Goal: Find specific page/section: Find specific page/section

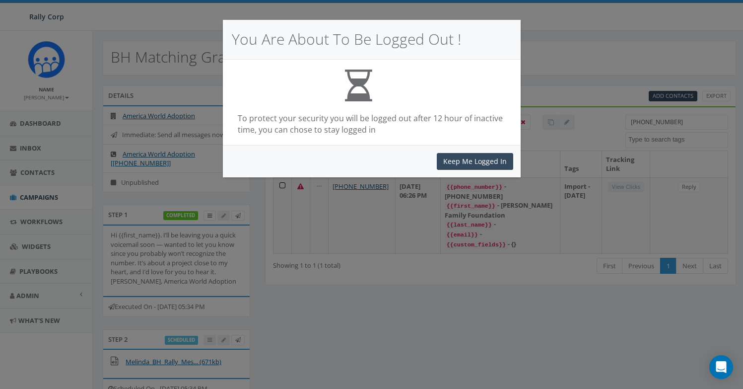
select select
click at [478, 164] on button "Keep Me Logged In" at bounding box center [475, 161] width 76 height 17
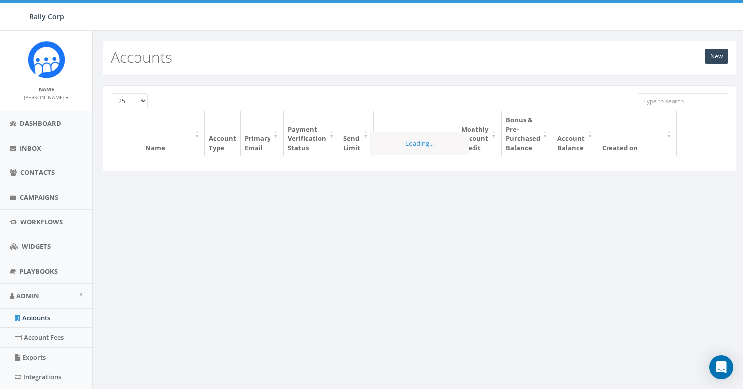
click at [660, 104] on input "search" at bounding box center [683, 100] width 90 height 15
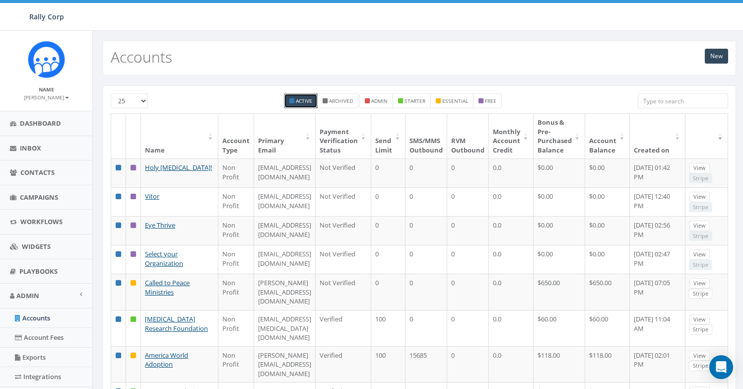
paste input "American Brain Tumor Association"
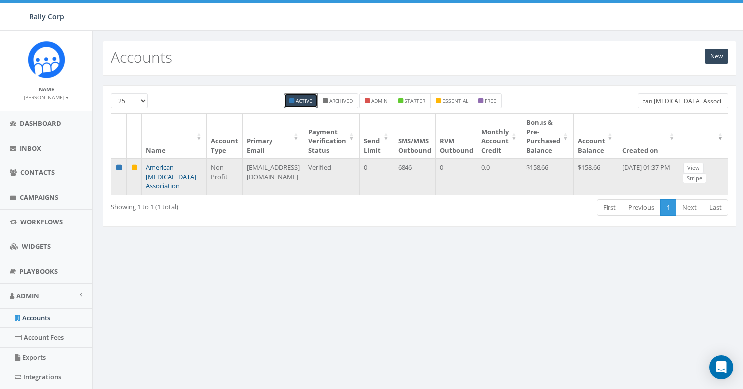
type input "American Brain Tumor Association"
click at [159, 170] on link "American Brain Tumor Association" at bounding box center [171, 176] width 50 height 27
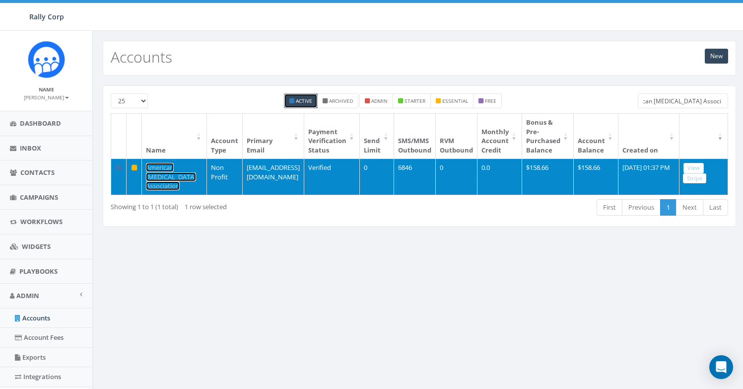
scroll to position [0, 0]
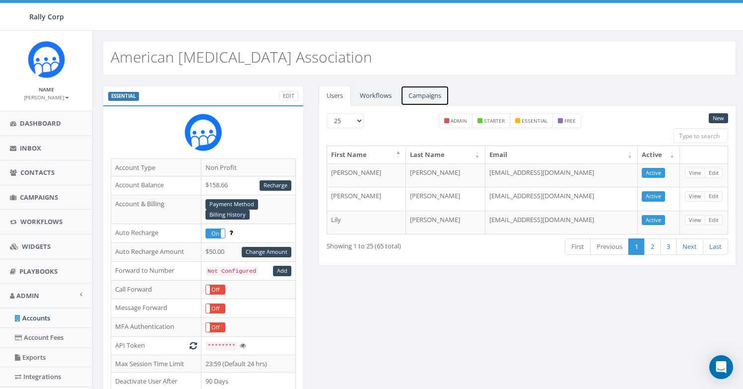
click at [434, 98] on link "Campaigns" at bounding box center [425, 95] width 49 height 20
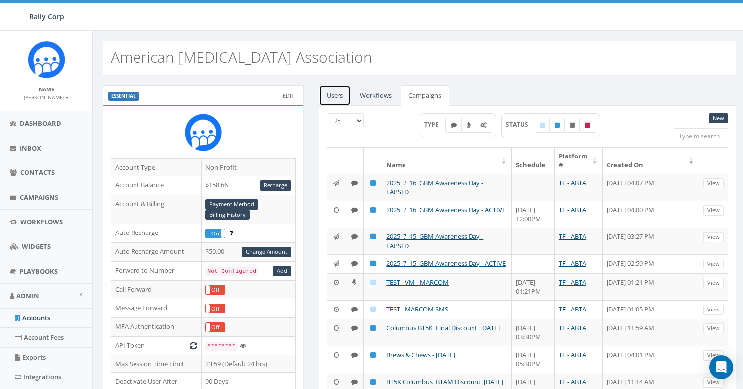
click at [336, 96] on link "Users" at bounding box center [335, 95] width 32 height 20
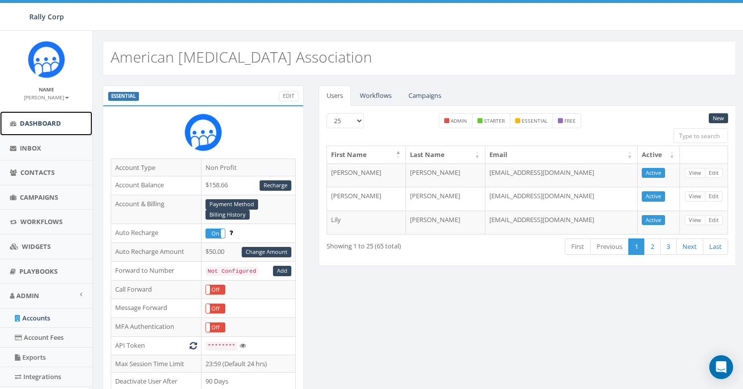
click at [43, 130] on link "Dashboard" at bounding box center [46, 123] width 92 height 24
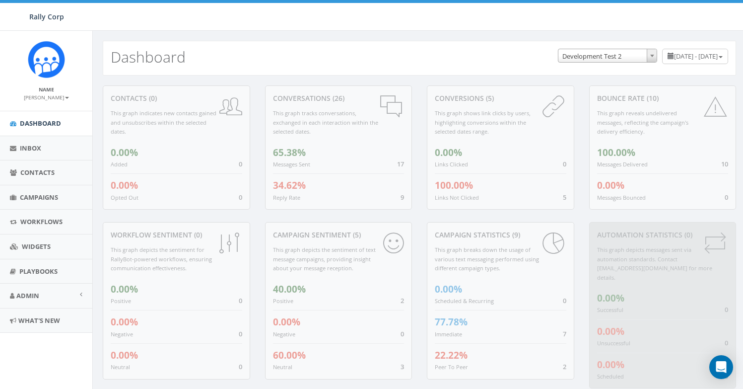
select select "395"
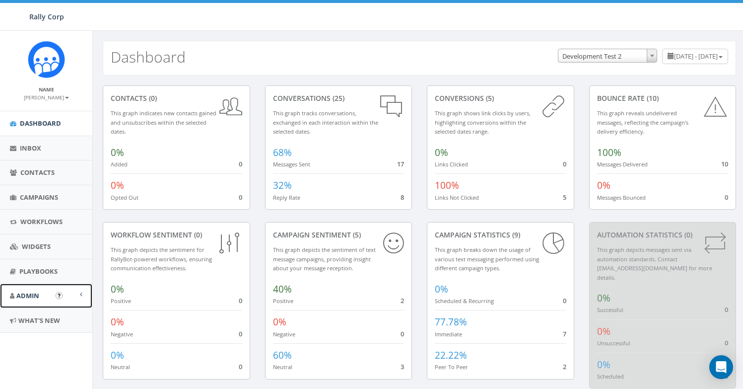
click at [48, 296] on link "Admin" at bounding box center [46, 296] width 92 height 24
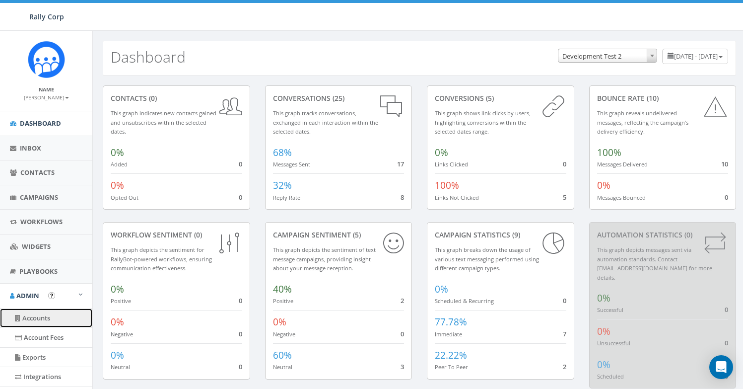
click at [45, 316] on link "Accounts" at bounding box center [46, 317] width 92 height 19
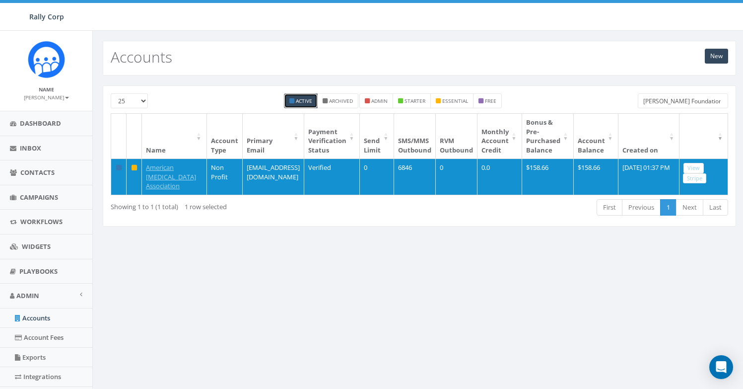
scroll to position [0, 3]
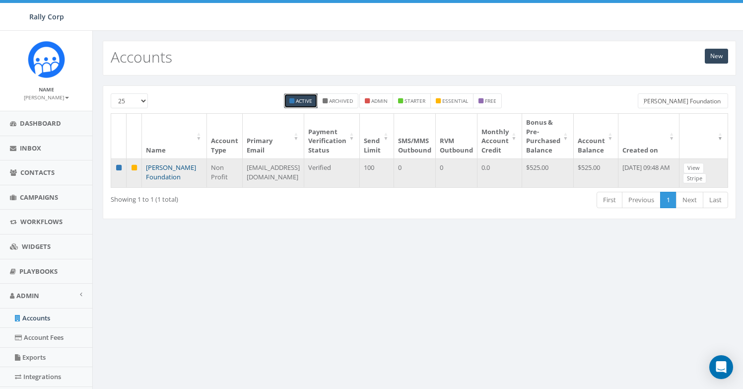
type input "[PERSON_NAME] Foundation"
click at [168, 176] on link "[PERSON_NAME] Foundation" at bounding box center [171, 172] width 50 height 18
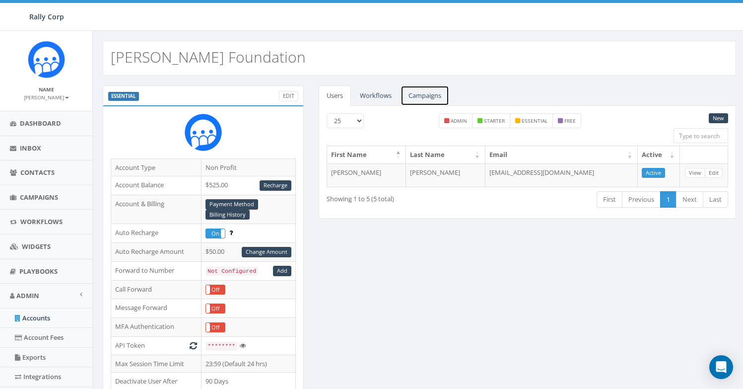
click at [433, 96] on link "Campaigns" at bounding box center [425, 95] width 49 height 20
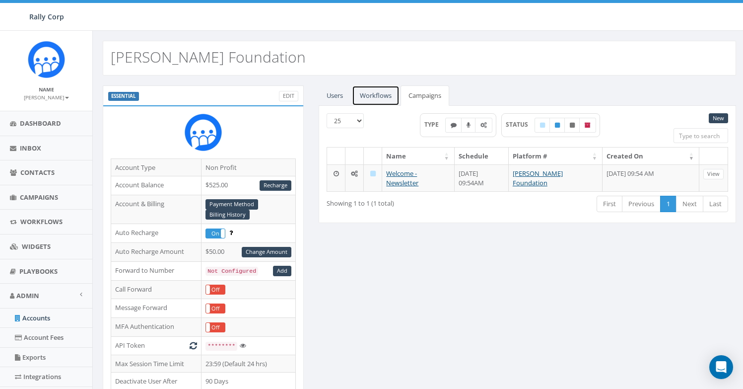
click at [376, 99] on link "Workflows" at bounding box center [376, 95] width 48 height 20
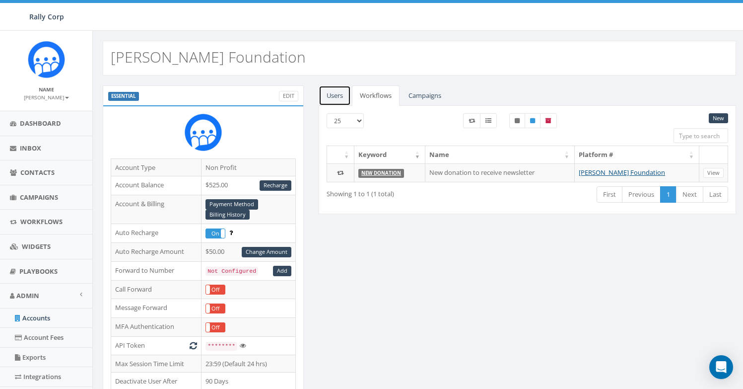
click at [345, 98] on link "Users" at bounding box center [335, 95] width 32 height 20
